Goal: Check status: Check status

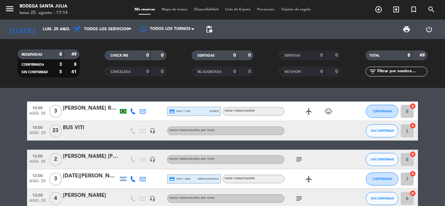
scroll to position [33, 0]
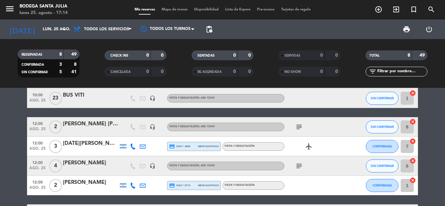
click at [7, 129] on bookings-row "10:00 ago. 25 3 Anai Frozoni Rebolla credit_card visa * 7789 stripe Visita y De…" at bounding box center [222, 161] width 445 height 184
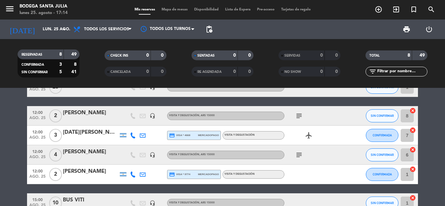
scroll to position [14, 0]
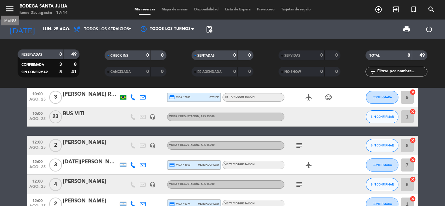
click at [7, 8] on icon "menu" at bounding box center [10, 9] width 10 height 10
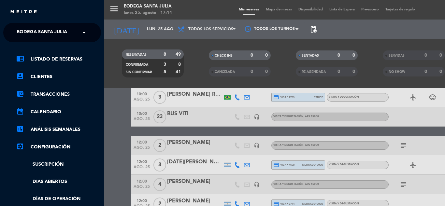
click at [68, 34] on div "× Bodega Santa Julia" at bounding box center [45, 33] width 63 height 14
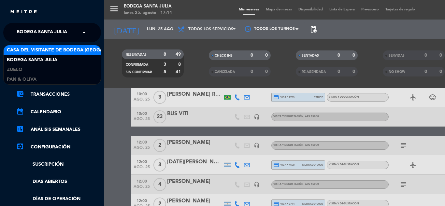
click at [56, 51] on span "Casa del Visitante de Bodega [GEOGRAPHIC_DATA]" at bounding box center [70, 50] width 126 height 7
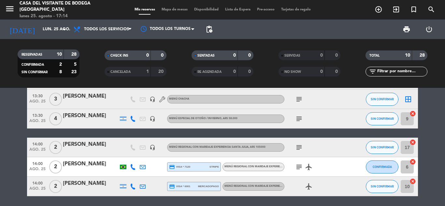
scroll to position [118, 0]
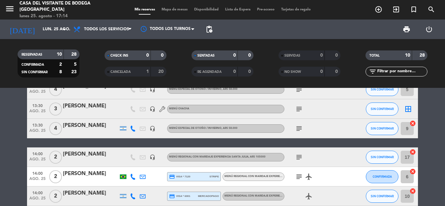
click at [300, 128] on icon "subject" at bounding box center [299, 129] width 8 height 8
